Goal: Task Accomplishment & Management: Use online tool/utility

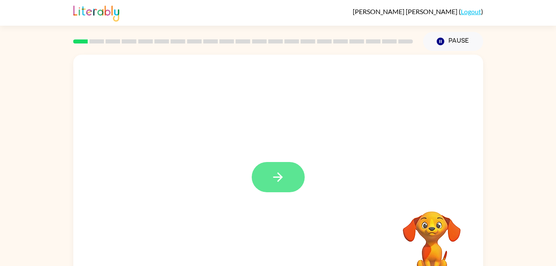
click at [286, 176] on button "button" at bounding box center [278, 177] width 53 height 30
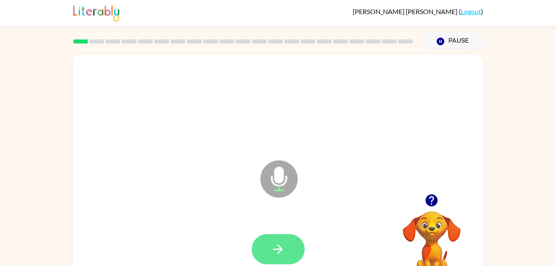
click at [282, 244] on icon "button" at bounding box center [278, 249] width 14 height 14
click at [292, 242] on button "button" at bounding box center [278, 249] width 53 height 30
click at [289, 245] on button "button" at bounding box center [278, 249] width 53 height 30
click at [279, 244] on icon "button" at bounding box center [278, 249] width 14 height 14
click at [294, 249] on button "button" at bounding box center [278, 249] width 53 height 30
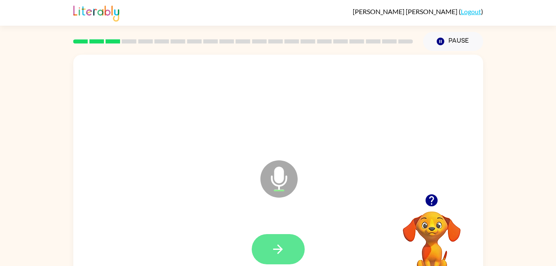
click at [284, 240] on button "button" at bounding box center [278, 249] width 53 height 30
click at [283, 246] on icon "button" at bounding box center [278, 249] width 14 height 14
click at [289, 246] on button "button" at bounding box center [278, 249] width 53 height 30
click at [278, 234] on button "button" at bounding box center [278, 249] width 53 height 30
click at [285, 239] on button "button" at bounding box center [278, 249] width 53 height 30
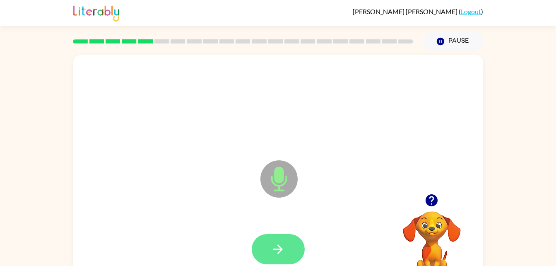
click at [283, 243] on icon "button" at bounding box center [278, 249] width 14 height 14
click at [273, 238] on button "button" at bounding box center [278, 249] width 53 height 30
click at [268, 237] on button "button" at bounding box center [278, 249] width 53 height 30
click at [285, 245] on icon "button" at bounding box center [278, 249] width 14 height 14
click at [280, 244] on icon "button" at bounding box center [278, 249] width 14 height 14
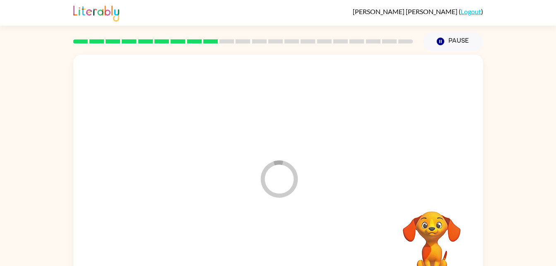
click at [280, 246] on div at bounding box center [278, 249] width 393 height 68
click at [279, 247] on div at bounding box center [278, 249] width 393 height 68
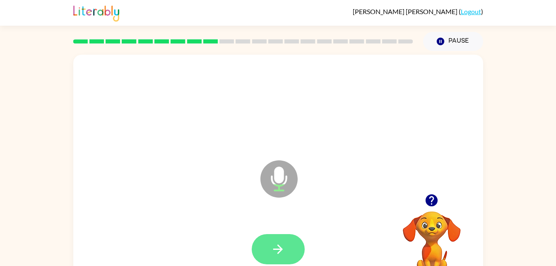
click at [285, 244] on icon "button" at bounding box center [278, 249] width 14 height 14
click at [280, 241] on button "button" at bounding box center [278, 249] width 53 height 30
click at [275, 237] on button "button" at bounding box center [278, 249] width 53 height 30
click at [282, 248] on icon "button" at bounding box center [278, 249] width 10 height 10
click at [293, 235] on button "button" at bounding box center [278, 249] width 53 height 30
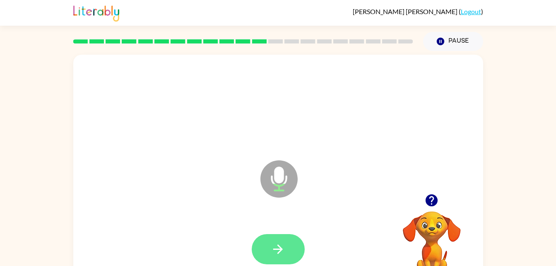
click at [279, 241] on button "button" at bounding box center [278, 249] width 53 height 30
click at [294, 234] on div at bounding box center [278, 249] width 53 height 30
click at [292, 241] on button "button" at bounding box center [278, 249] width 53 height 30
click at [286, 246] on button "button" at bounding box center [278, 249] width 53 height 30
click at [280, 236] on button "button" at bounding box center [278, 249] width 53 height 30
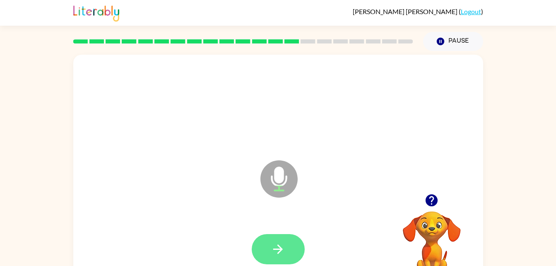
click at [285, 238] on button "button" at bounding box center [278, 249] width 53 height 30
click at [284, 236] on div at bounding box center [278, 249] width 53 height 30
click at [280, 247] on icon "button" at bounding box center [278, 249] width 10 height 10
click at [288, 239] on button "button" at bounding box center [278, 249] width 53 height 30
click at [287, 246] on button "button" at bounding box center [278, 249] width 53 height 30
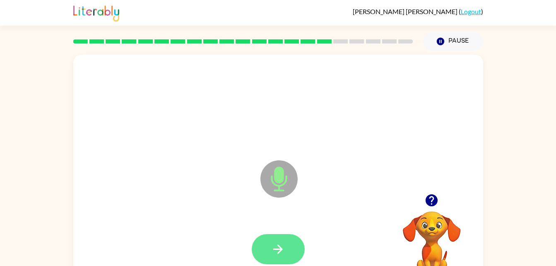
click at [270, 237] on button "button" at bounding box center [278, 249] width 53 height 30
click at [431, 207] on icon "button" at bounding box center [431, 200] width 14 height 14
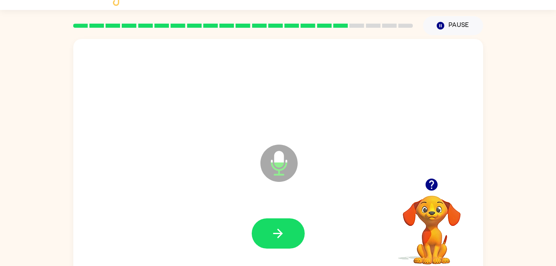
scroll to position [19, 0]
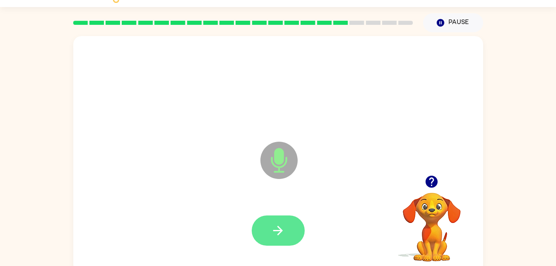
click at [277, 224] on icon "button" at bounding box center [278, 230] width 14 height 14
click at [441, 174] on div at bounding box center [432, 181] width 83 height 21
click at [433, 174] on icon "button" at bounding box center [431, 181] width 14 height 14
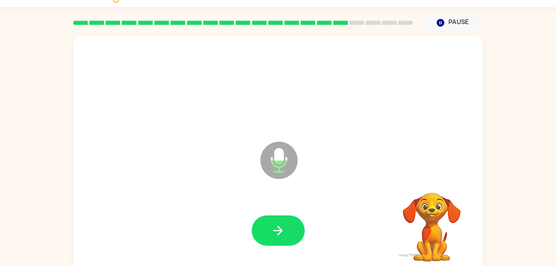
click at [436, 183] on video "Your browser must support playing .mp4 files to use Literably. Please try using…" at bounding box center [432, 221] width 83 height 83
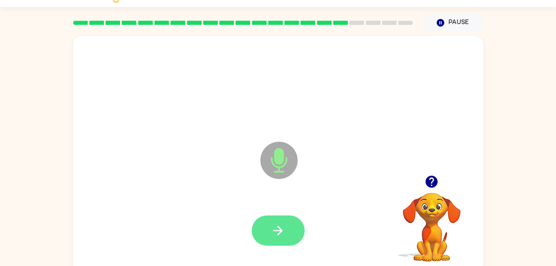
click at [416, 223] on video "Your browser must support playing .mp4 files to use Literably. Please try using…" at bounding box center [432, 221] width 83 height 83
click at [282, 228] on icon "button" at bounding box center [278, 230] width 14 height 14
click at [286, 216] on button "button" at bounding box center [278, 230] width 53 height 30
click at [289, 229] on button "button" at bounding box center [278, 230] width 53 height 30
click at [278, 232] on icon "button" at bounding box center [278, 230] width 14 height 14
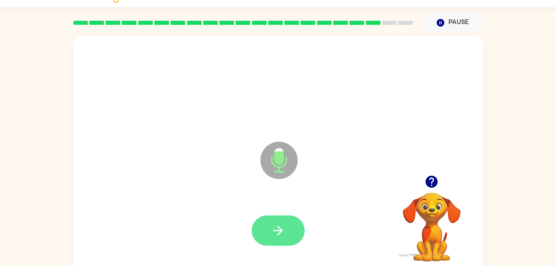
click at [277, 224] on icon "button" at bounding box center [278, 230] width 14 height 14
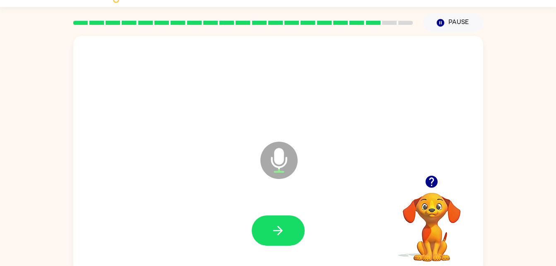
click at [433, 185] on icon "button" at bounding box center [432, 182] width 12 height 12
click at [431, 177] on icon "button" at bounding box center [432, 182] width 12 height 12
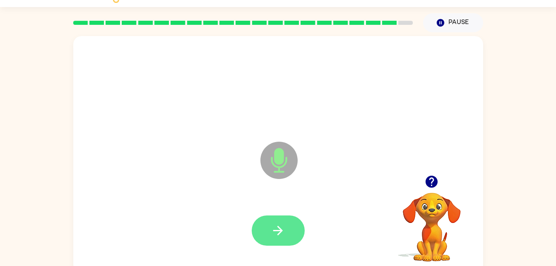
click at [283, 222] on button "button" at bounding box center [278, 230] width 53 height 30
click at [436, 185] on icon "button" at bounding box center [432, 182] width 12 height 12
click at [288, 228] on button "button" at bounding box center [278, 230] width 53 height 30
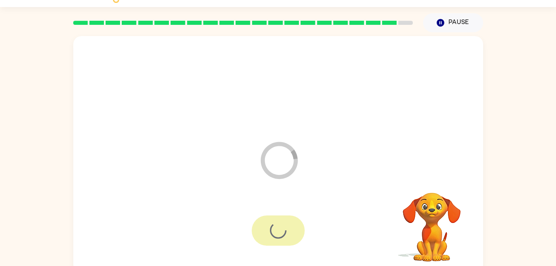
scroll to position [10, 0]
